Goal: Information Seeking & Learning: Find specific fact

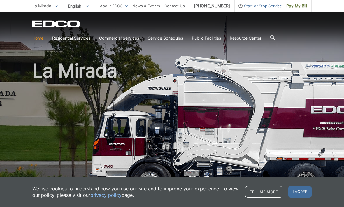
click at [275, 35] on div at bounding box center [273, 38] width 5 height 11
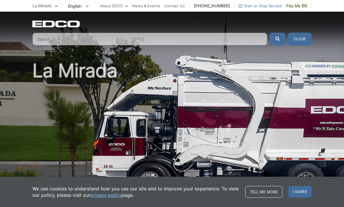
click at [229, 40] on input "Search" at bounding box center [149, 39] width 235 height 13
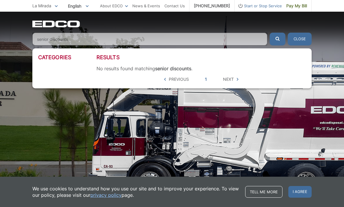
type input "senior discounts"
click at [233, 79] on span "Next" at bounding box center [228, 79] width 11 height 6
click at [206, 81] on link "1" at bounding box center [206, 79] width 2 height 6
click at [206, 78] on link "1" at bounding box center [206, 79] width 2 height 6
click at [181, 80] on span "Previous" at bounding box center [179, 79] width 20 height 6
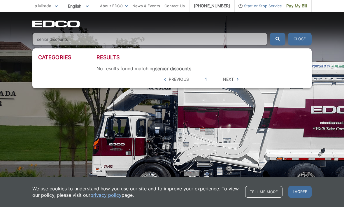
click at [233, 80] on span "Next" at bounding box center [228, 79] width 11 height 6
click at [233, 81] on span "Next" at bounding box center [228, 79] width 11 height 6
click at [206, 80] on link "1" at bounding box center [206, 79] width 2 height 6
click at [237, 77] on span at bounding box center [238, 79] width 2 height 6
click at [205, 79] on link "1" at bounding box center [206, 79] width 2 height 6
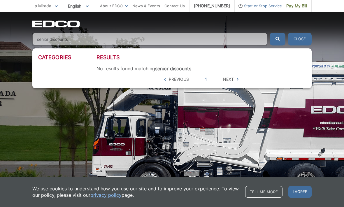
click at [206, 78] on link "1" at bounding box center [206, 79] width 2 height 6
click at [215, 45] on input "senior discounts" at bounding box center [149, 39] width 235 height 13
click at [301, 40] on button "Close" at bounding box center [300, 39] width 24 height 13
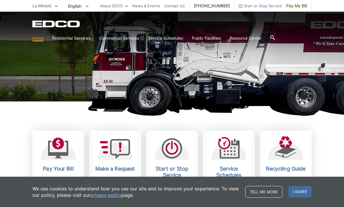
scroll to position [91, 0]
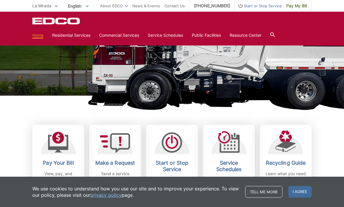
click at [302, 198] on span "I agree" at bounding box center [300, 192] width 23 height 12
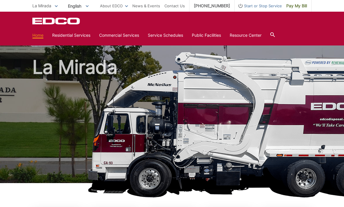
scroll to position [0, 0]
